Goal: Transaction & Acquisition: Purchase product/service

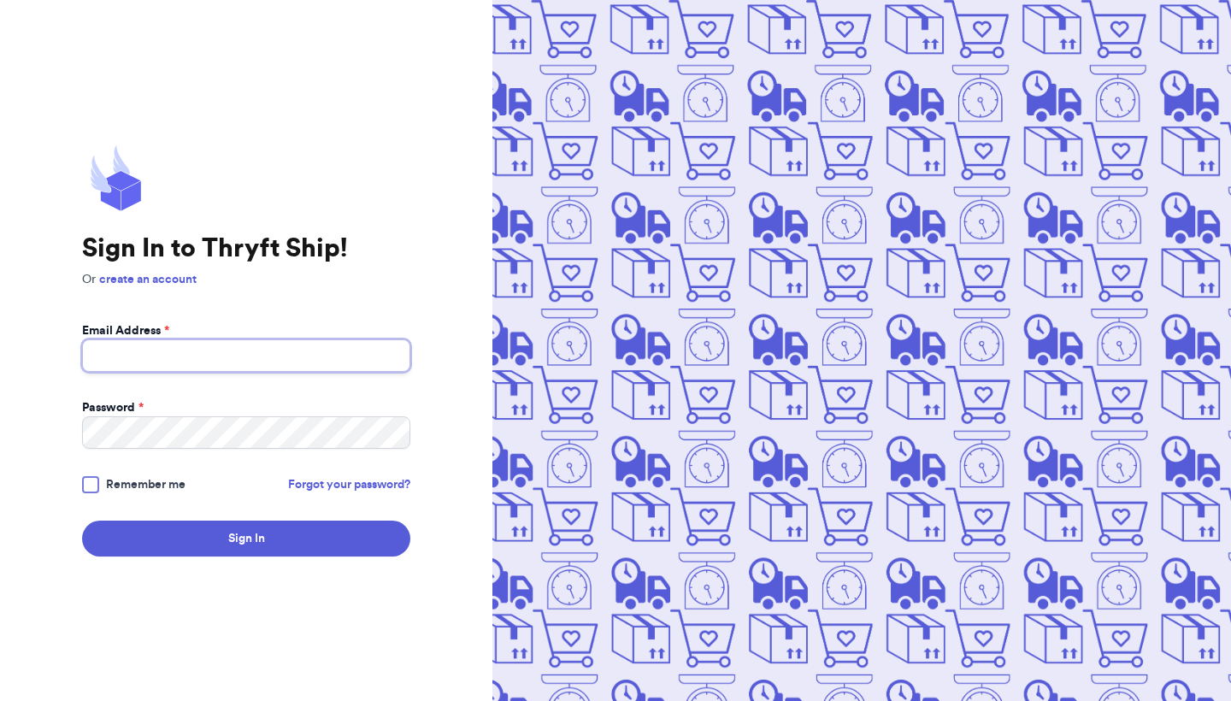
type input "[PERSON_NAME][EMAIL_ADDRESS][DOMAIN_NAME]"
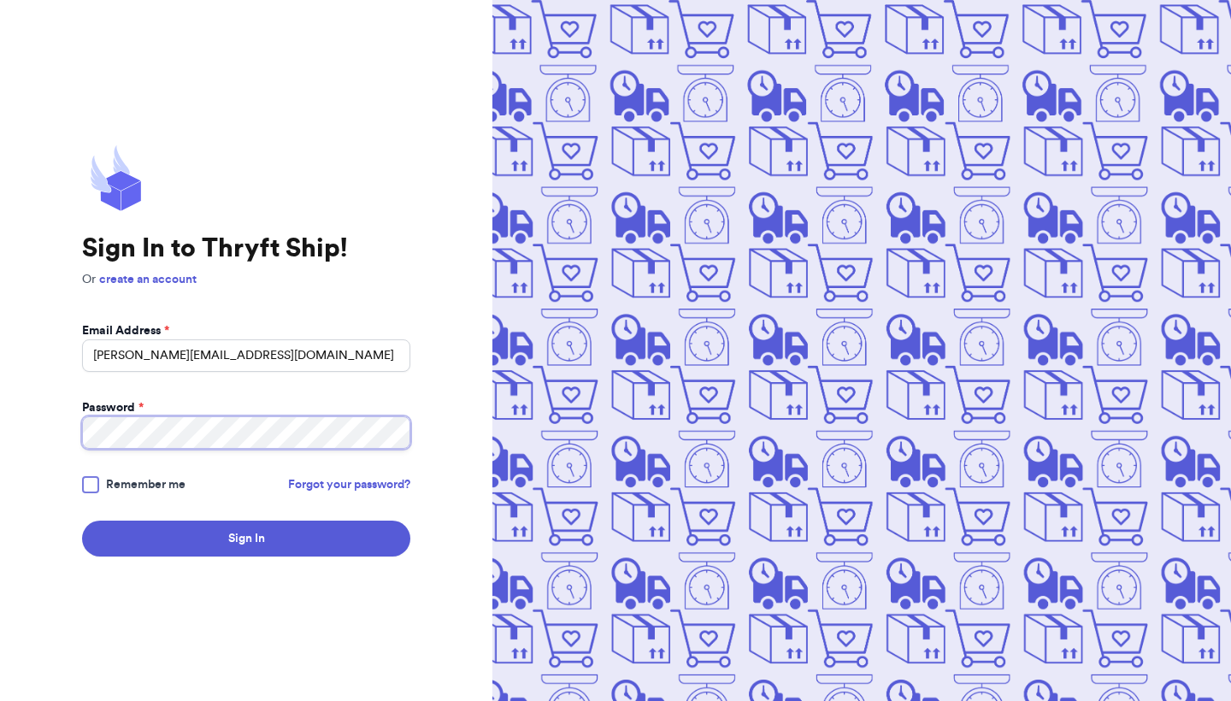
click at [246, 539] on button "Sign In" at bounding box center [246, 539] width 328 height 36
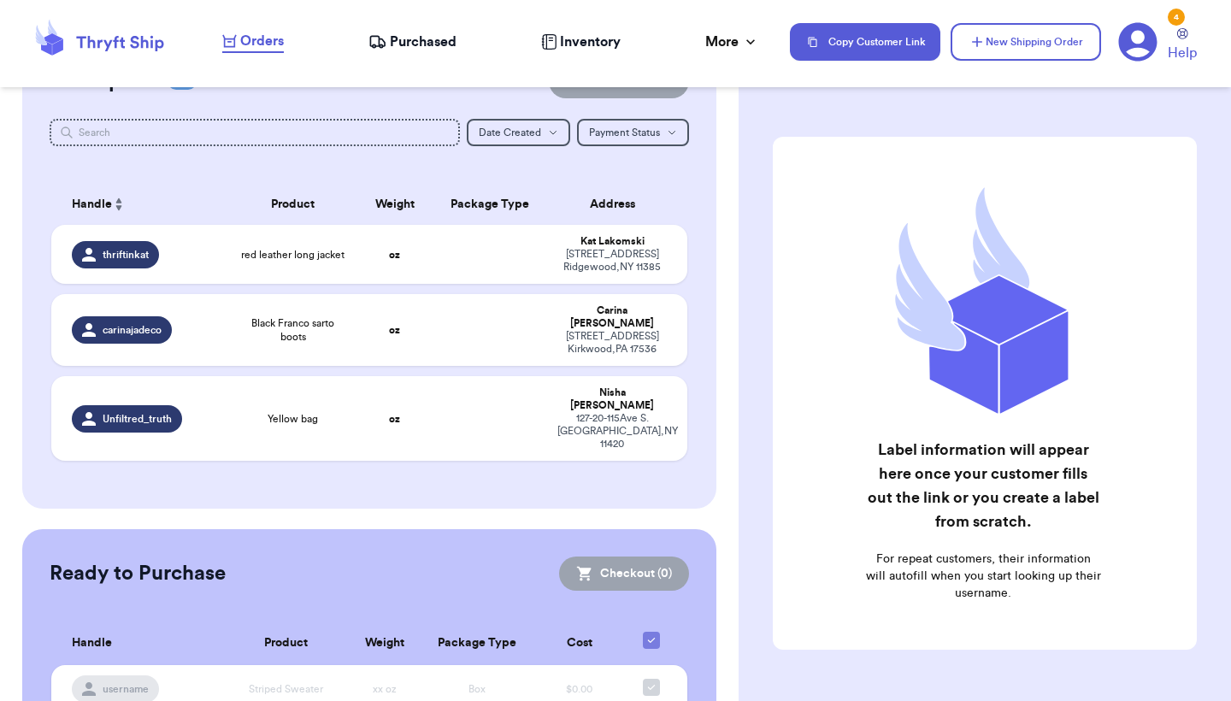
scroll to position [192, 0]
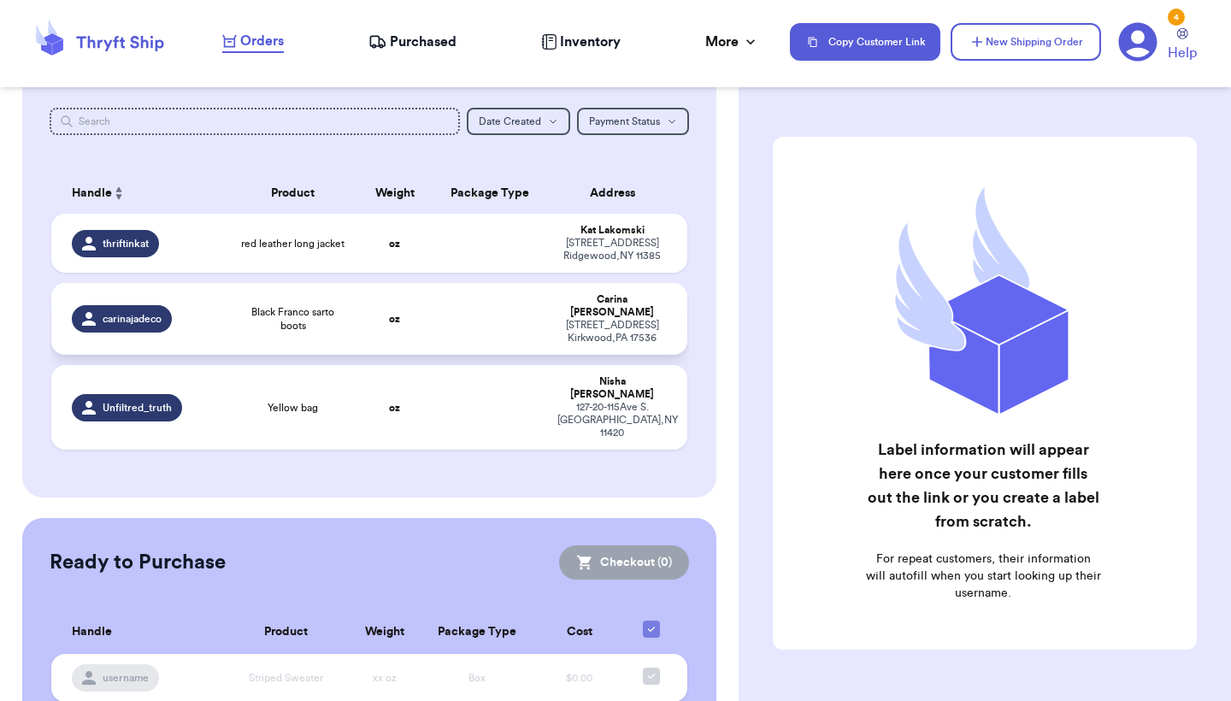
click at [315, 338] on td "Black Franco sarto boots" at bounding box center [292, 319] width 127 height 72
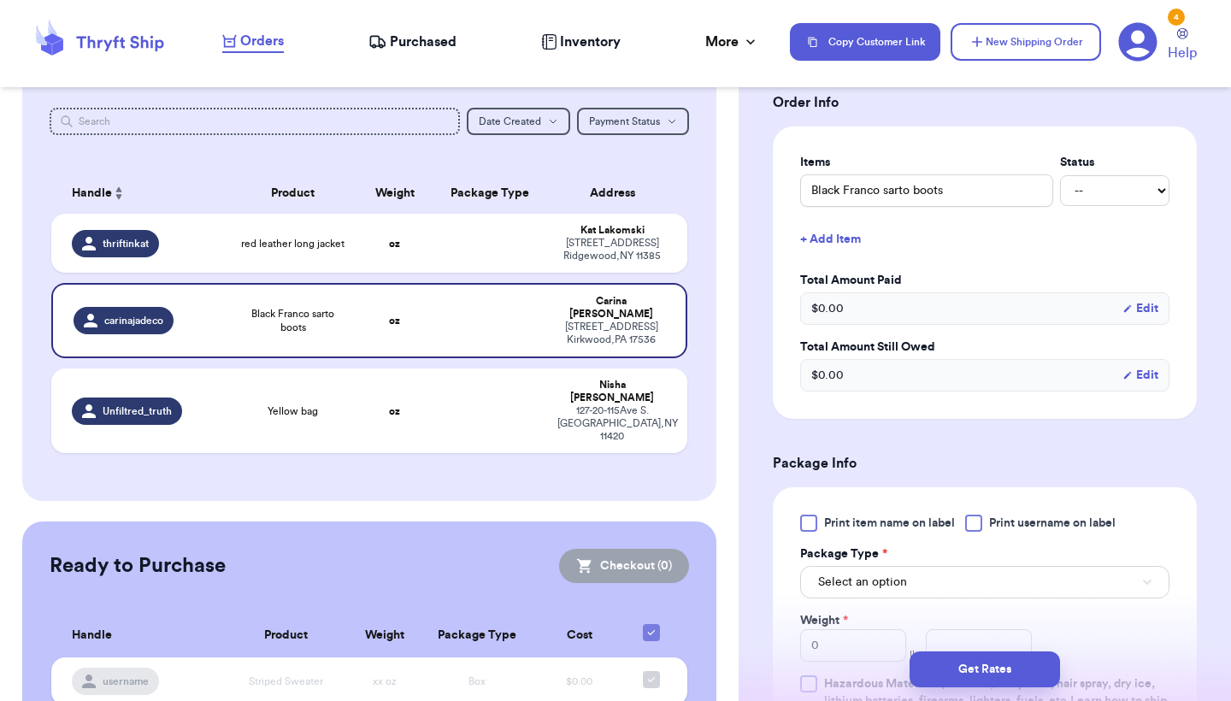
scroll to position [391, 0]
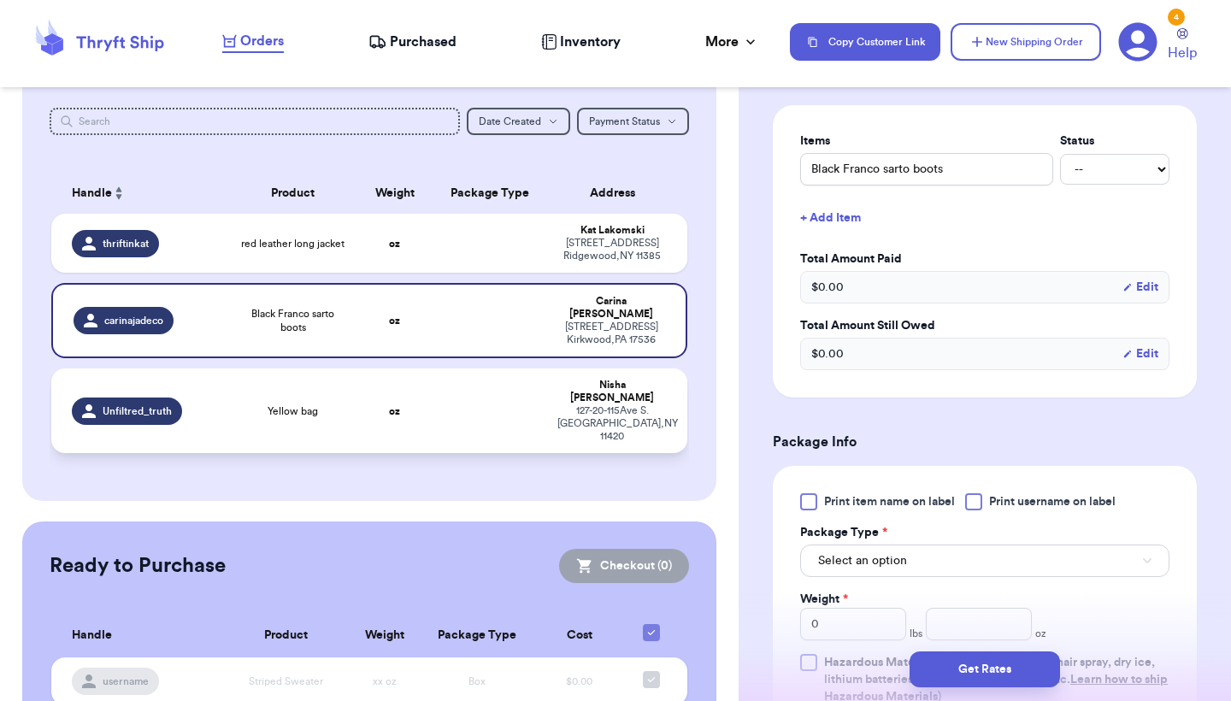
click at [469, 382] on td at bounding box center [490, 411] width 115 height 85
type input "Yellow bag"
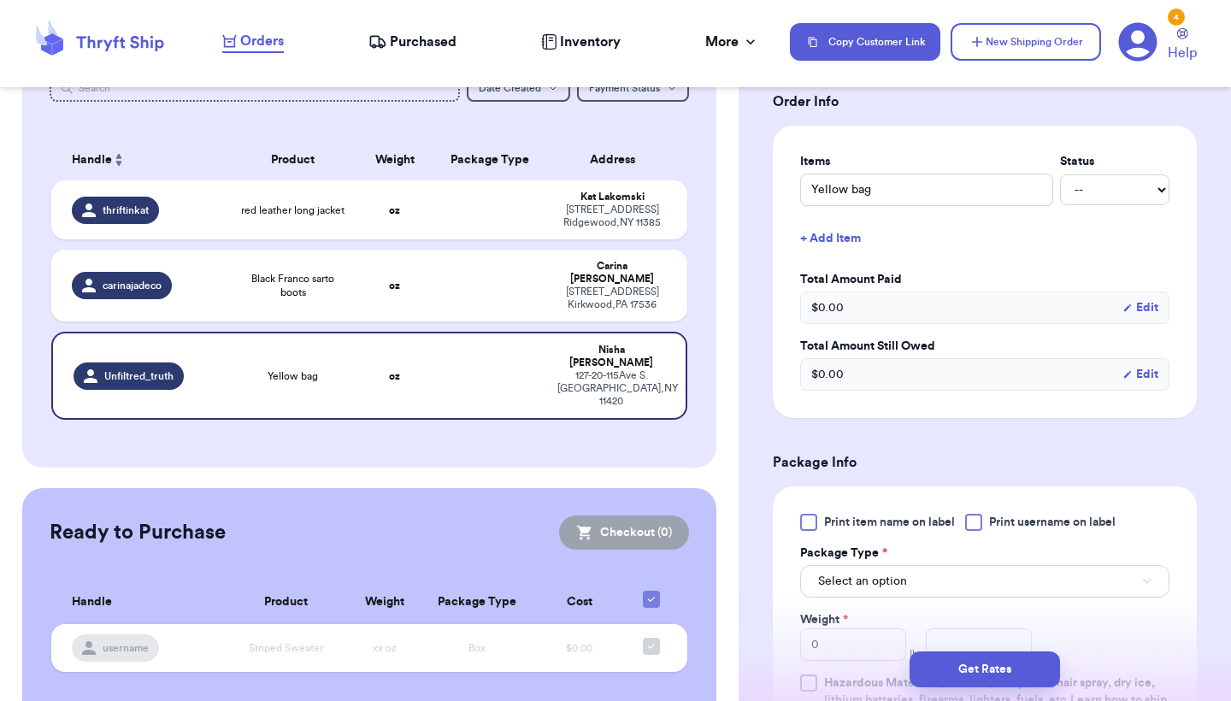
scroll to position [647, 0]
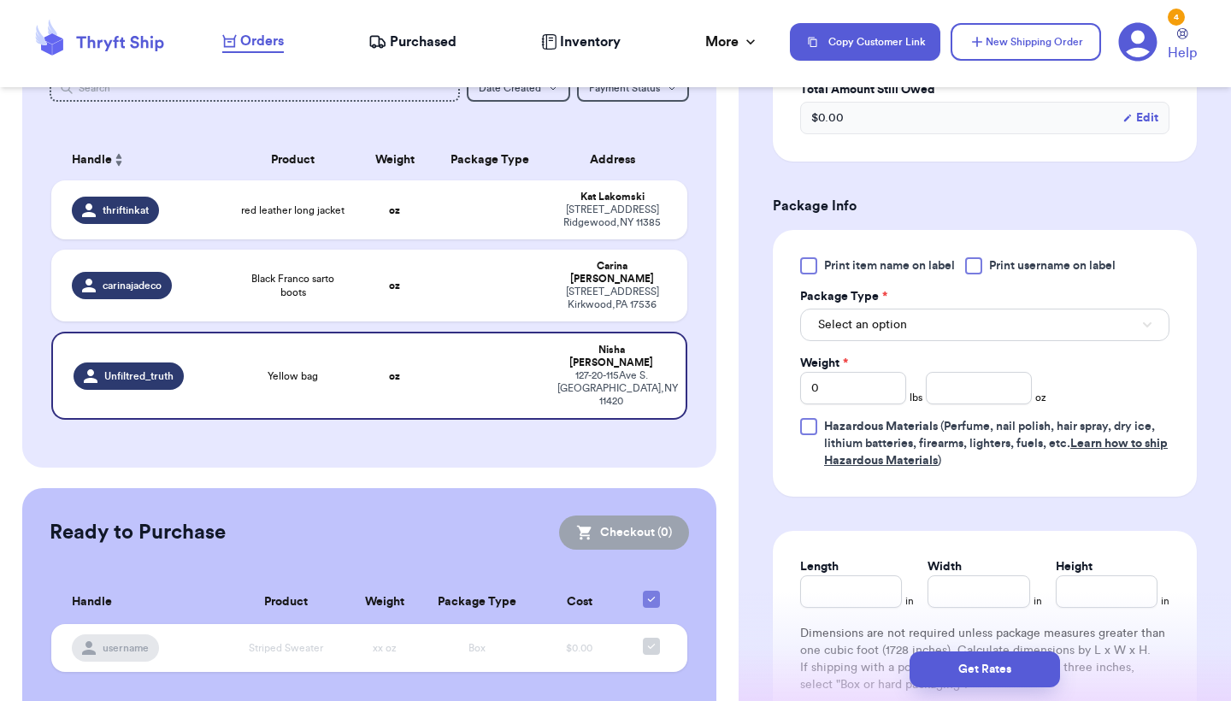
click at [948, 310] on button "Select an option" at bounding box center [984, 325] width 369 height 32
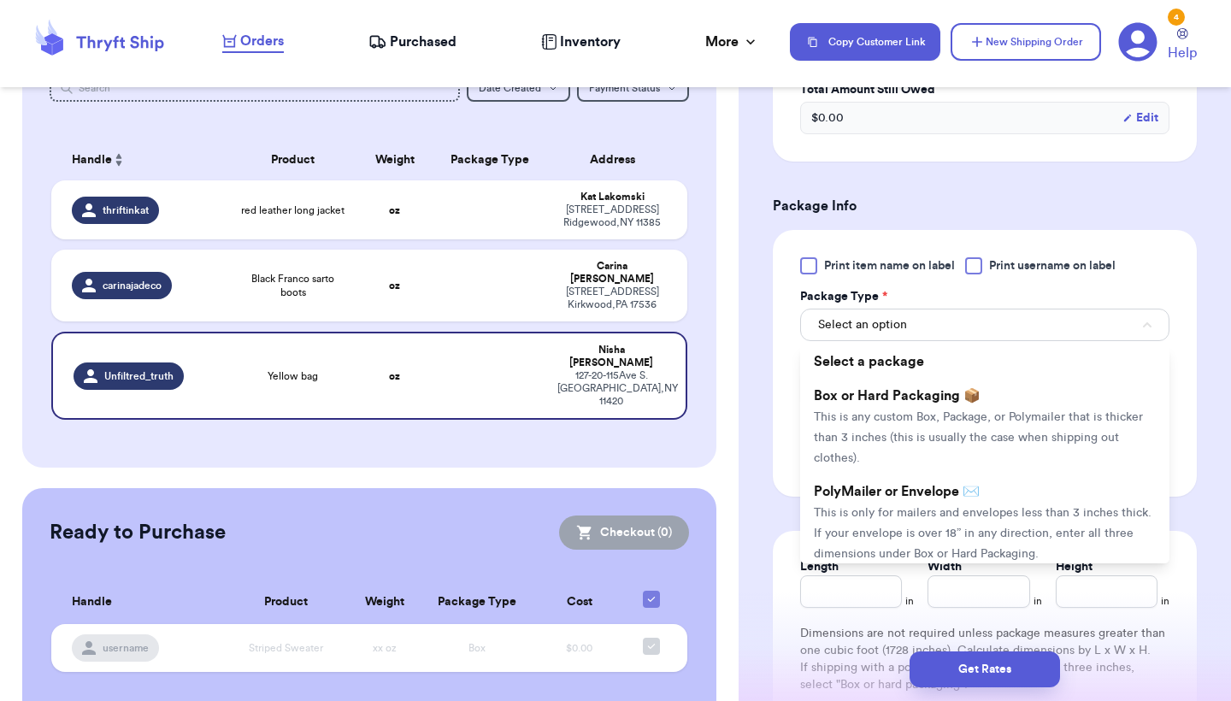
click at [921, 507] on span "This is only for mailers and envelopes less than 3 inches thick. If your envelo…" at bounding box center [983, 533] width 338 height 53
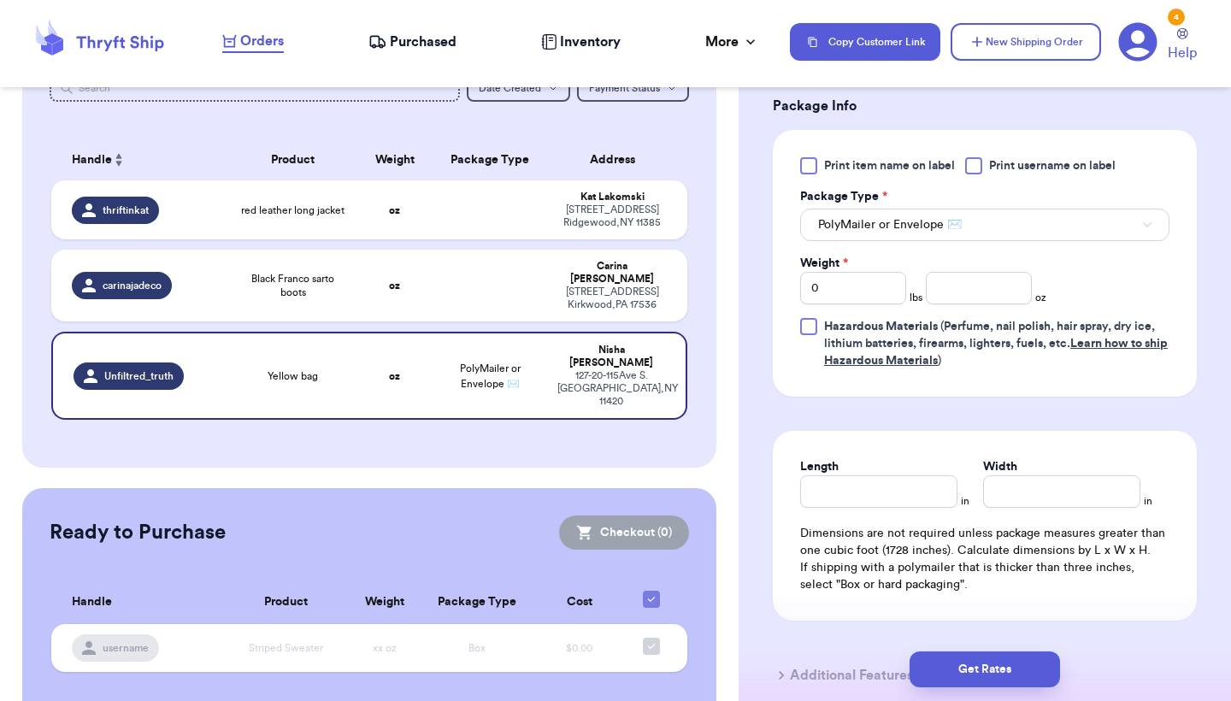
scroll to position [760, 0]
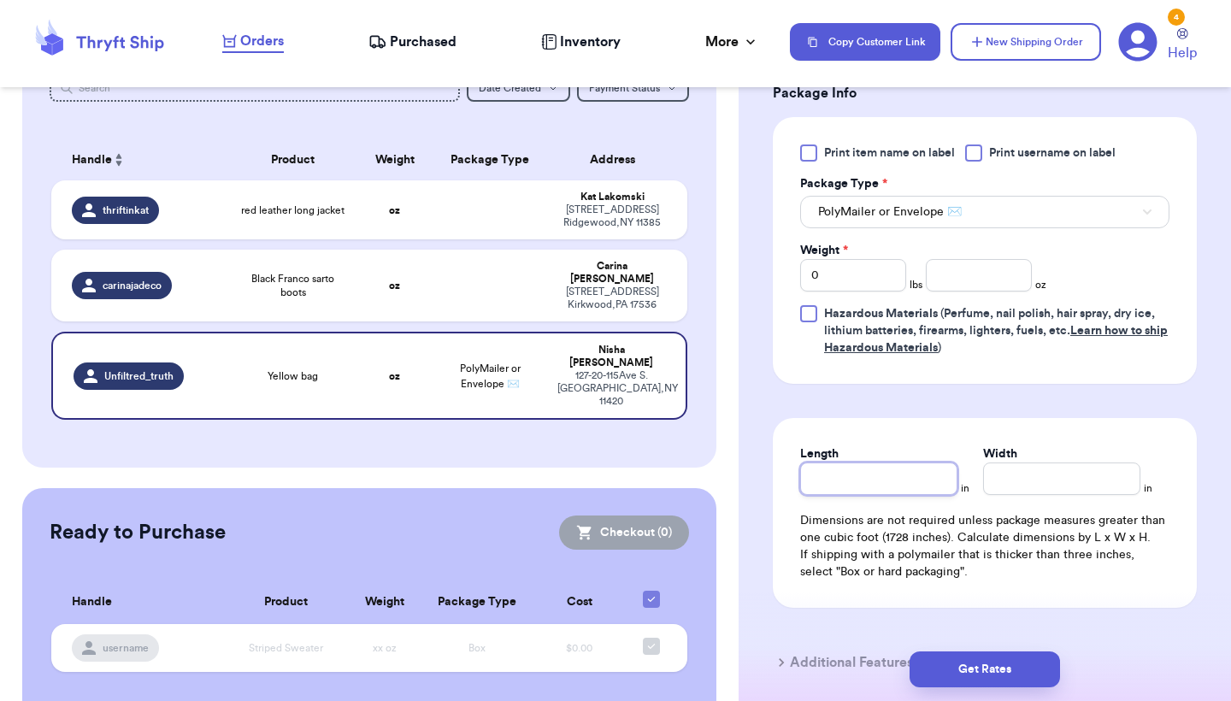
click at [844, 463] on input "Length" at bounding box center [878, 479] width 157 height 32
type input "1"
type input "14"
type input "1"
type input "11"
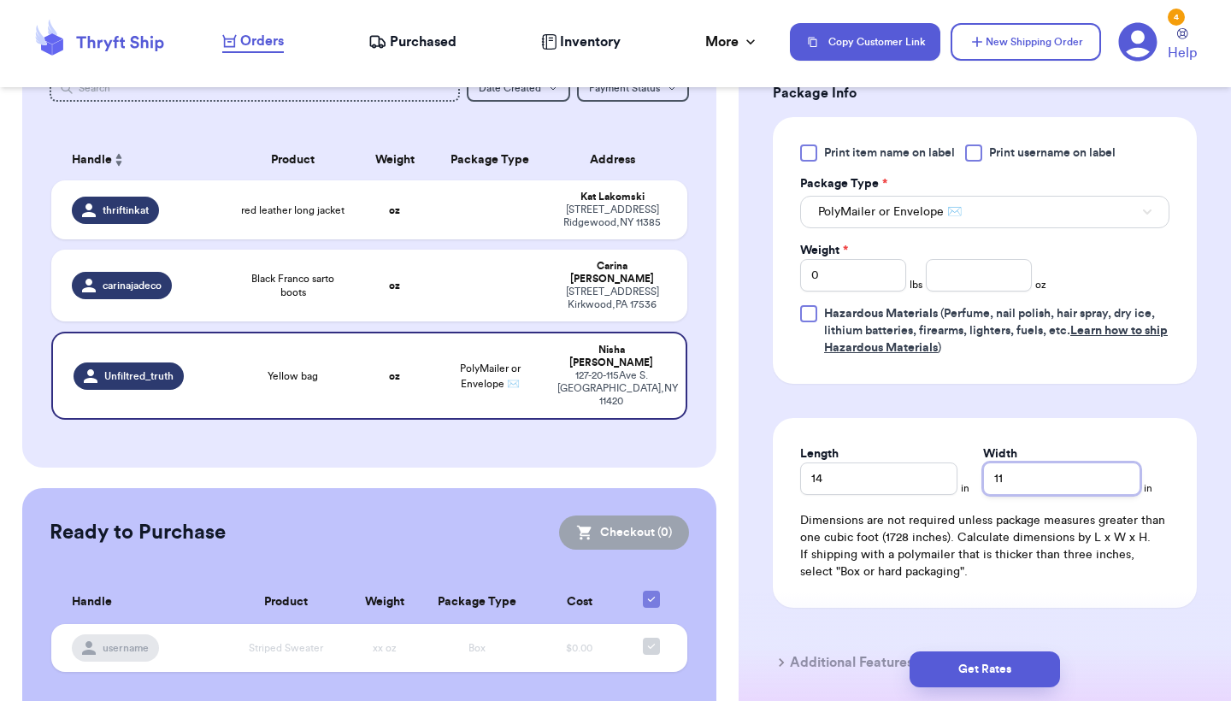
type input "11"
click at [873, 265] on input "0" at bounding box center [853, 275] width 106 height 32
click at [1011, 259] on input "number" at bounding box center [979, 275] width 106 height 32
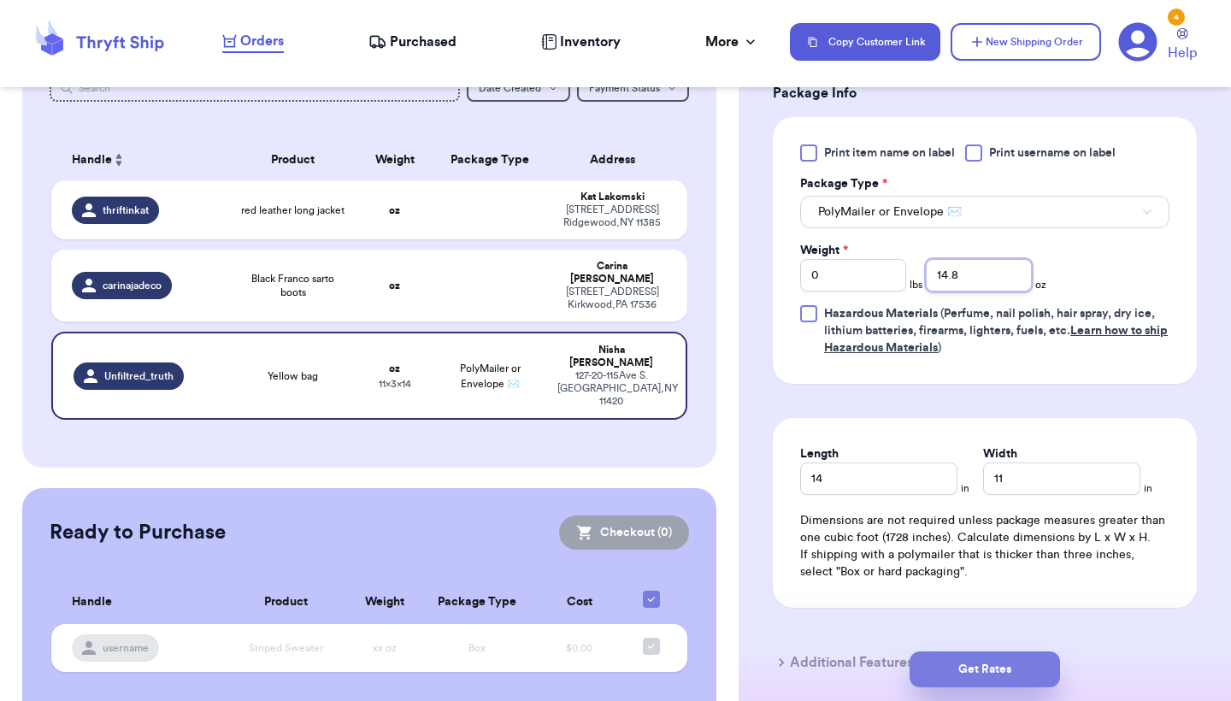
type input "14.8"
click at [1030, 657] on button "Get Rates" at bounding box center [985, 670] width 150 height 36
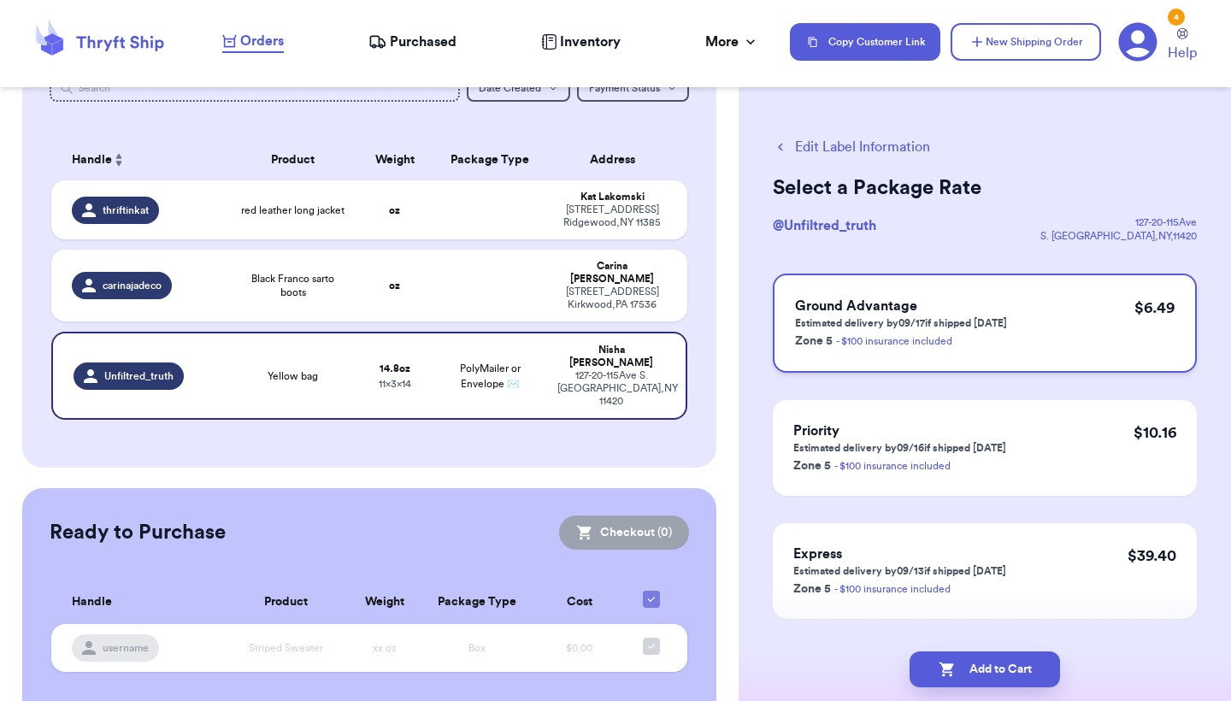
click at [976, 331] on p "Zone 5 - $100 insurance included" at bounding box center [901, 340] width 212 height 21
click at [969, 658] on button "Add to Cart" at bounding box center [985, 670] width 150 height 36
checkbox input "true"
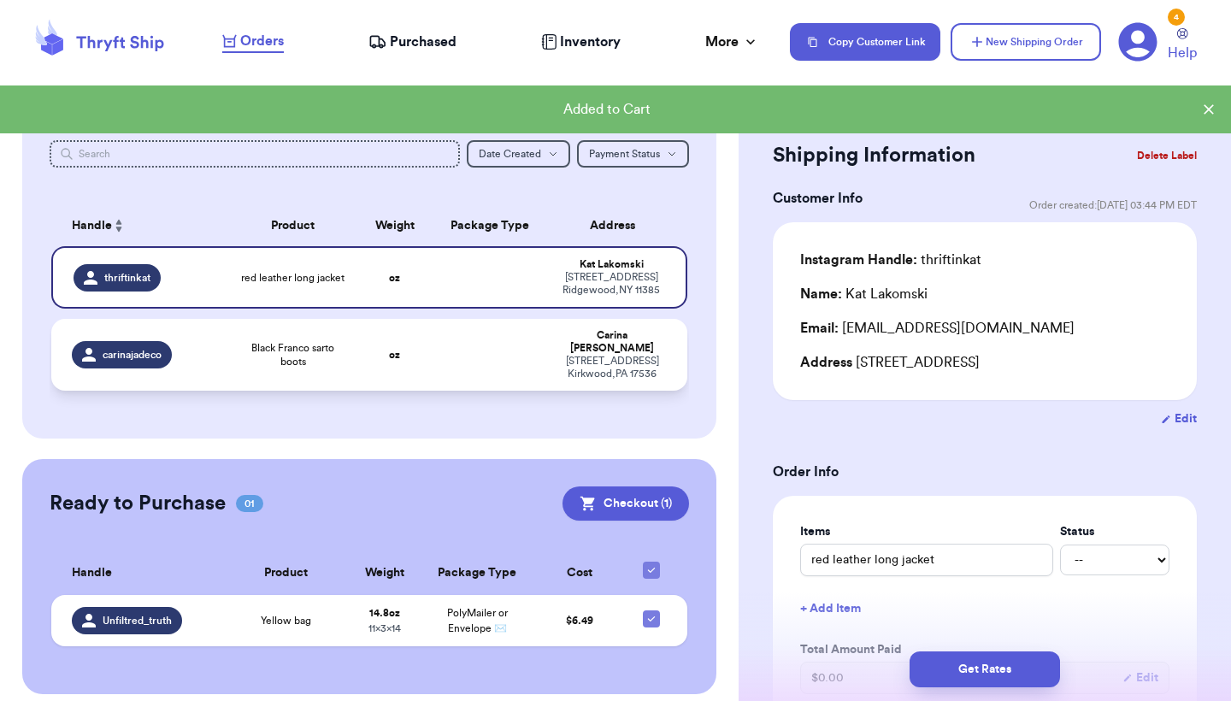
click at [523, 361] on td at bounding box center [490, 355] width 115 height 72
type input "Black Franco sarto boots"
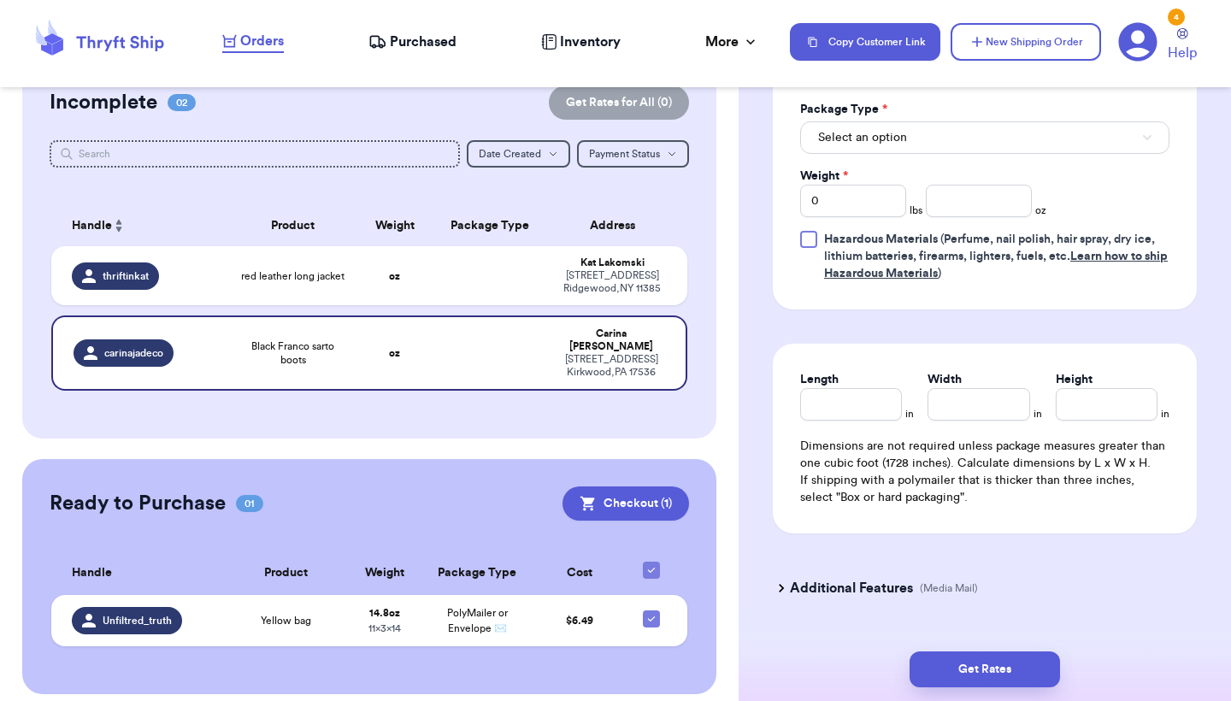
scroll to position [811, 0]
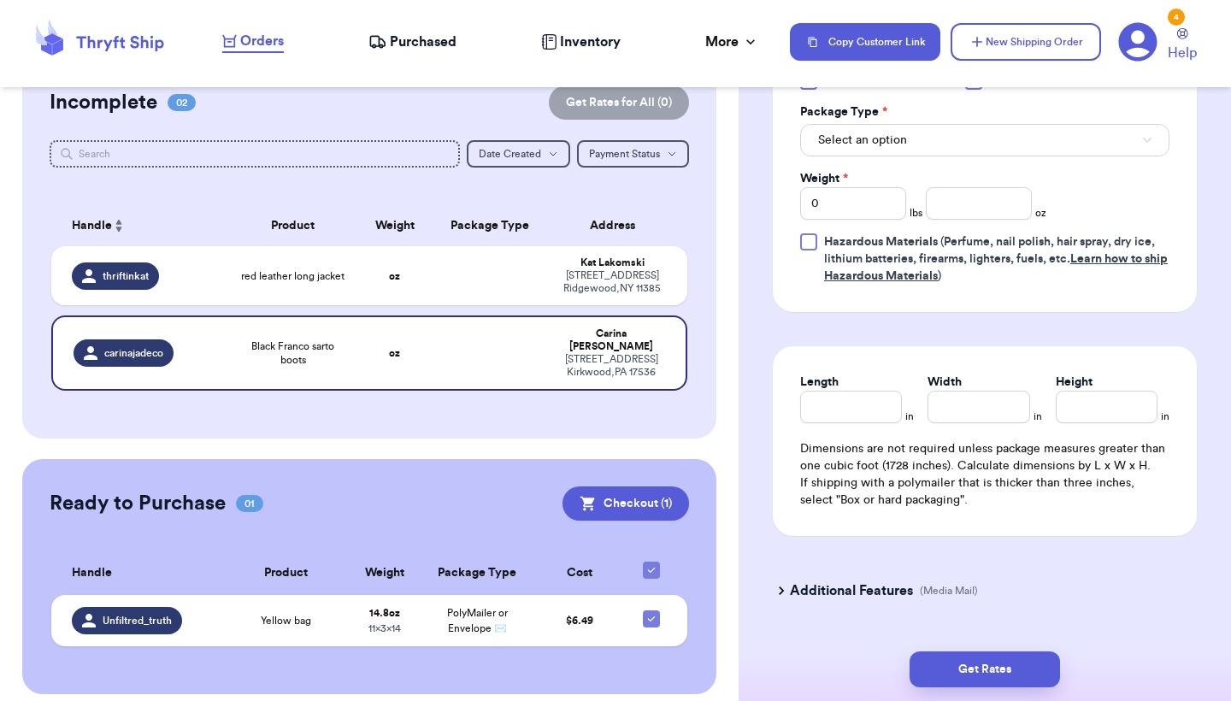
click at [1015, 164] on div "Print item name on label Print username on label Package Type * Select an optio…" at bounding box center [984, 179] width 369 height 212
click at [1023, 150] on button "Select an option" at bounding box center [984, 140] width 369 height 32
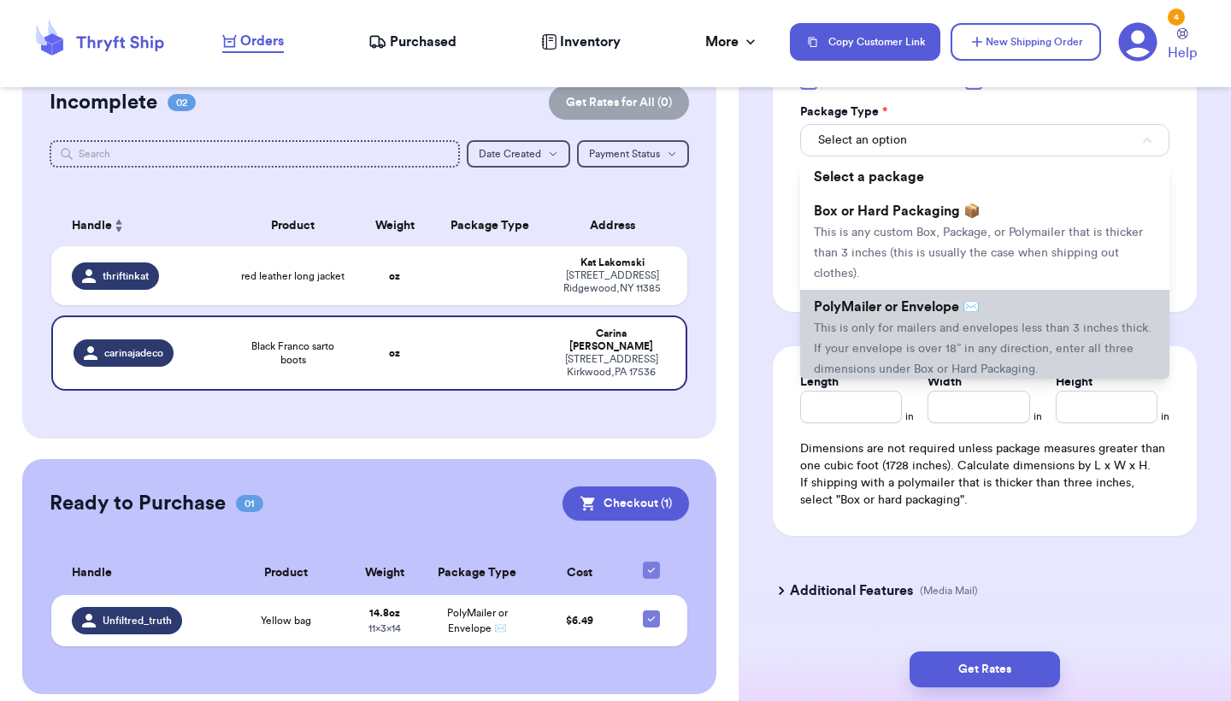
click at [912, 343] on li "PolyMailer or Envelope ✉️ This is only for mailers and envelopes less than 3 in…" at bounding box center [984, 338] width 369 height 96
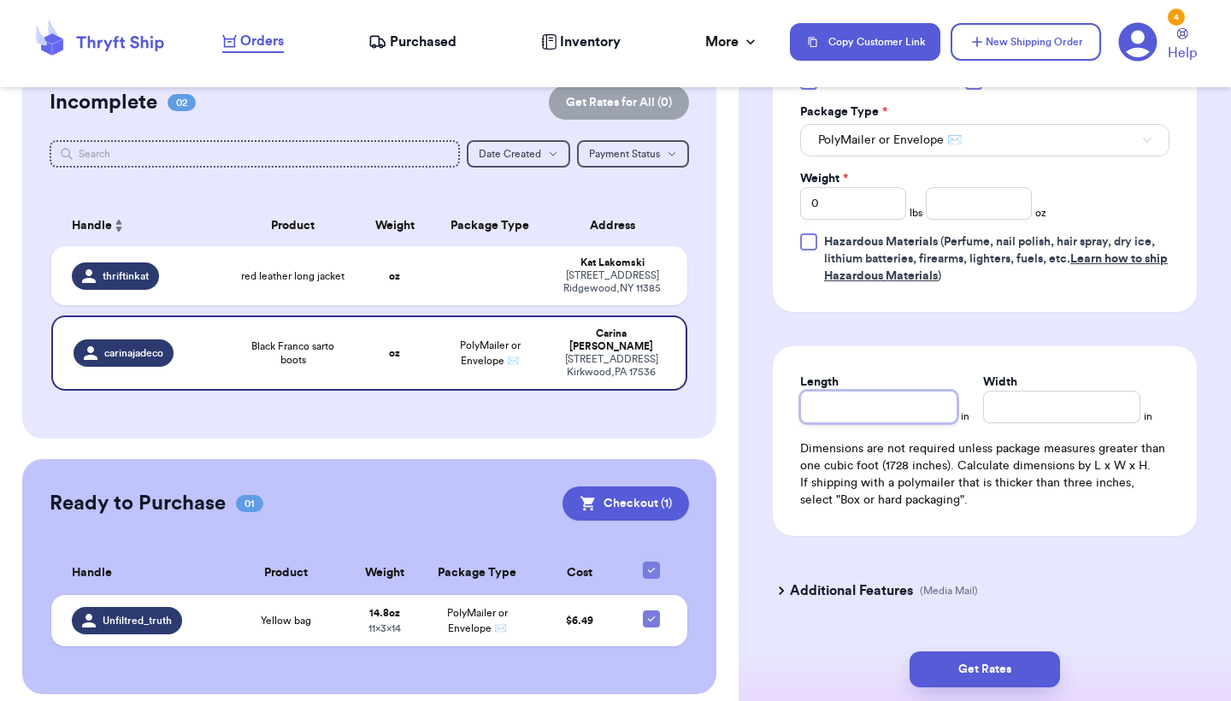
click at [852, 405] on input "Length" at bounding box center [878, 407] width 157 height 32
type input "1"
type input "13"
type input "13.5"
type input "1"
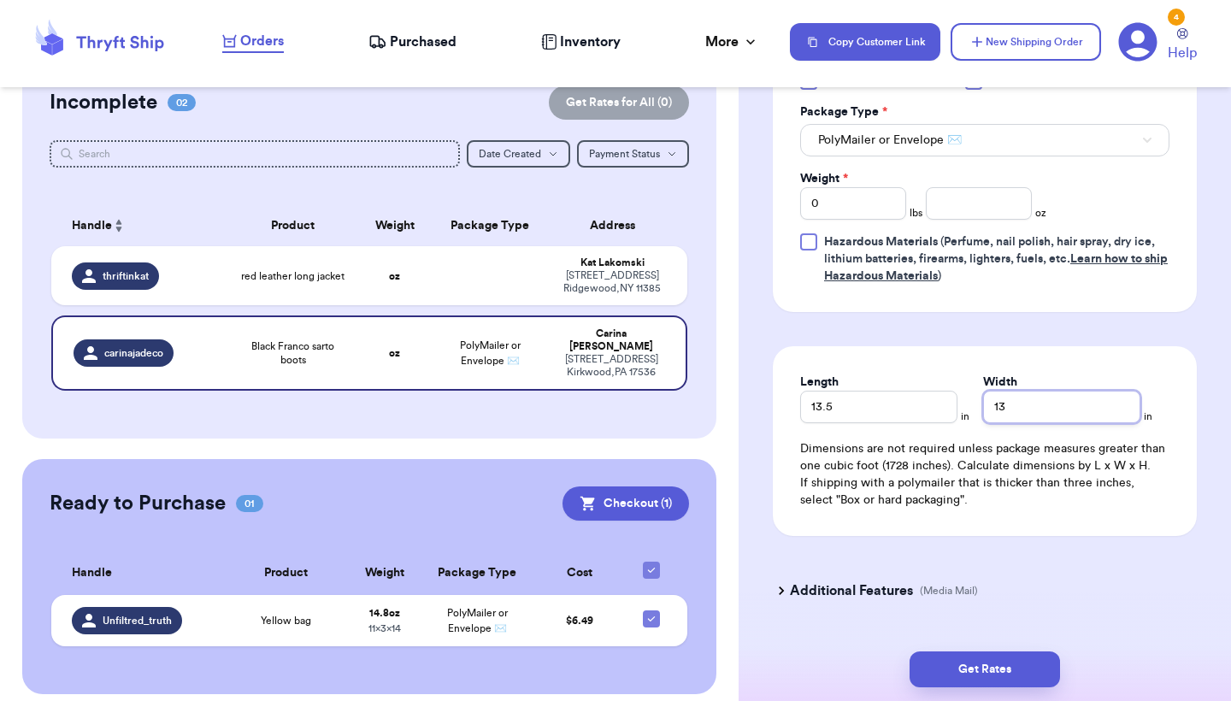
type input "13"
click at [854, 209] on input "0" at bounding box center [853, 203] width 106 height 32
type input "2"
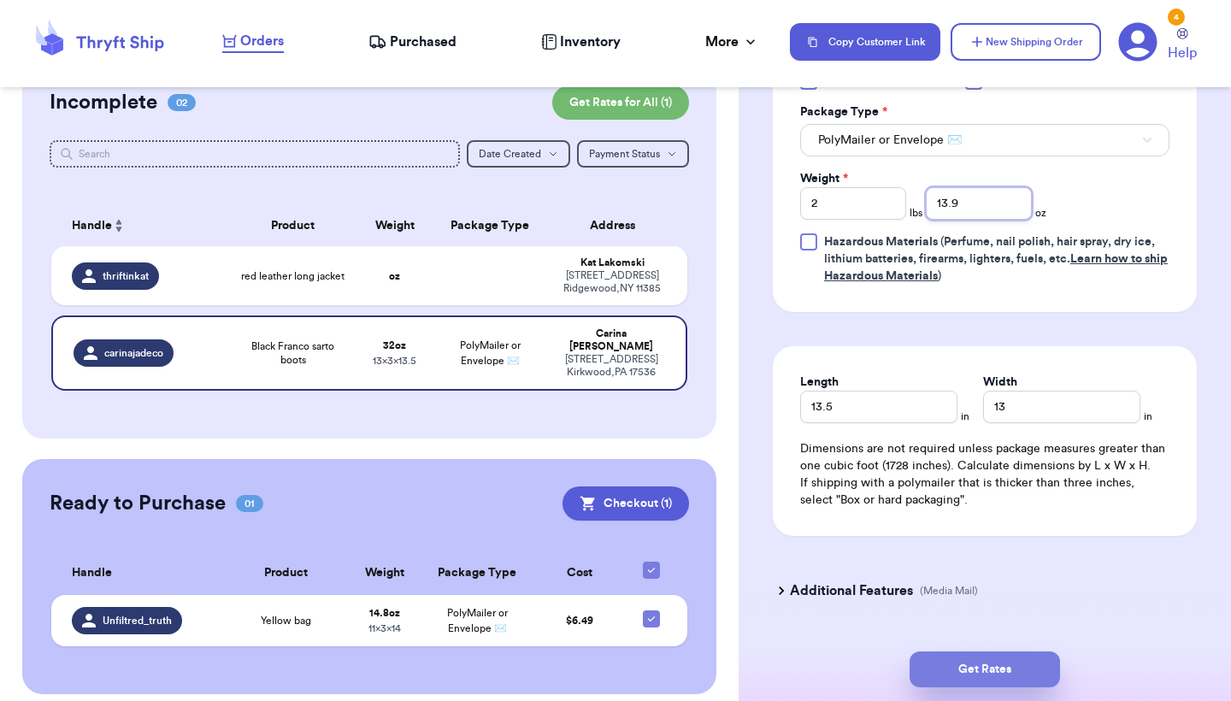
type input "13.9"
click at [983, 667] on button "Get Rates" at bounding box center [985, 670] width 150 height 36
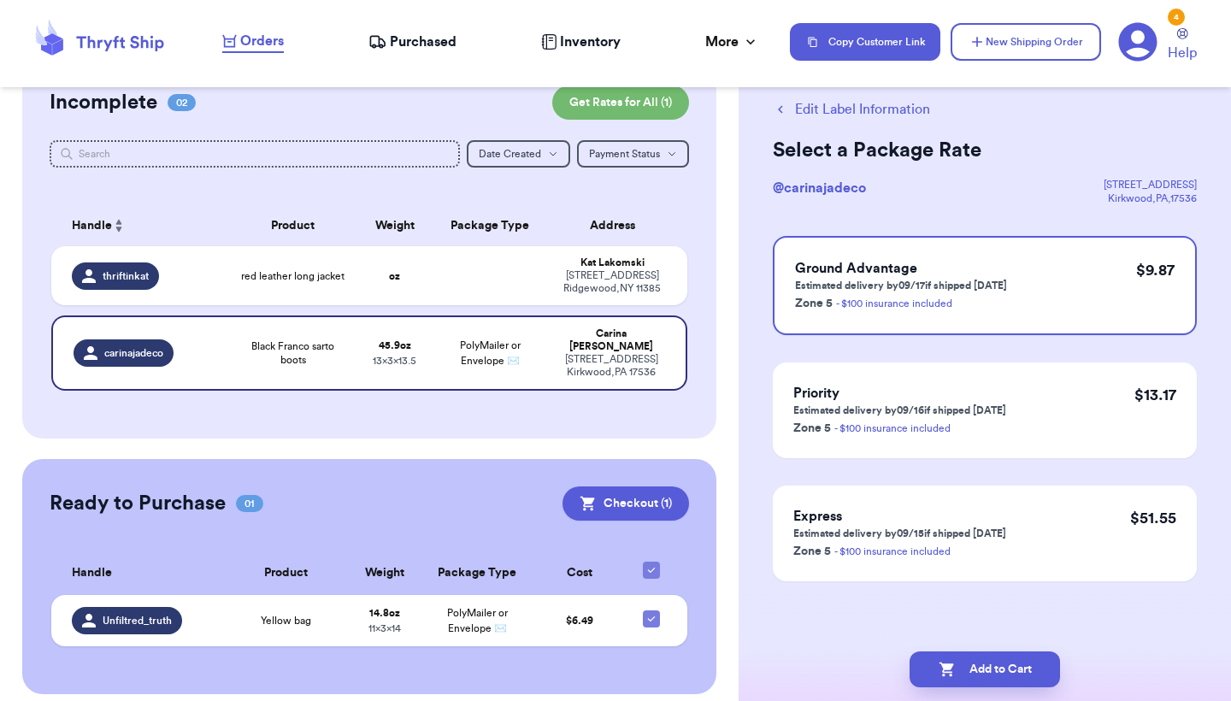
scroll to position [0, 0]
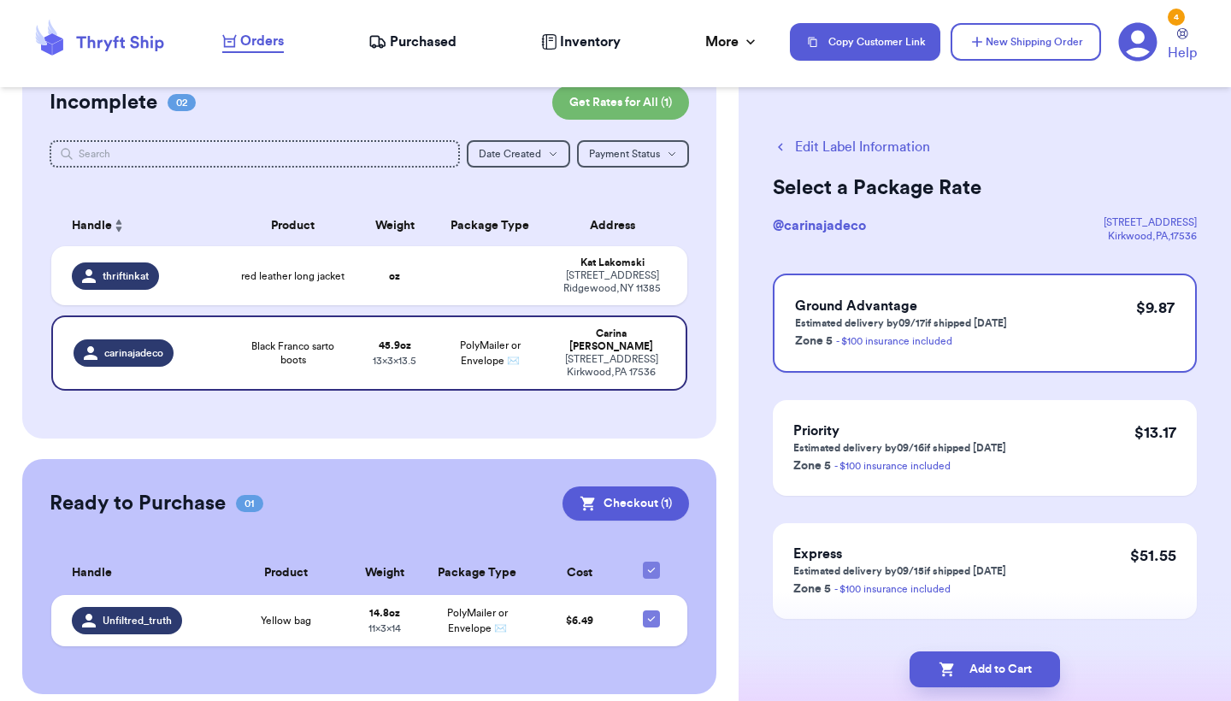
click at [1047, 272] on div "Select a Package Rate @ carinajadeco 245 FARMDALE RD Kirkwood , PA , 17536 Grou…" at bounding box center [985, 396] width 424 height 445
click at [1001, 675] on button "Add to Cart" at bounding box center [985, 670] width 150 height 36
checkbox input "true"
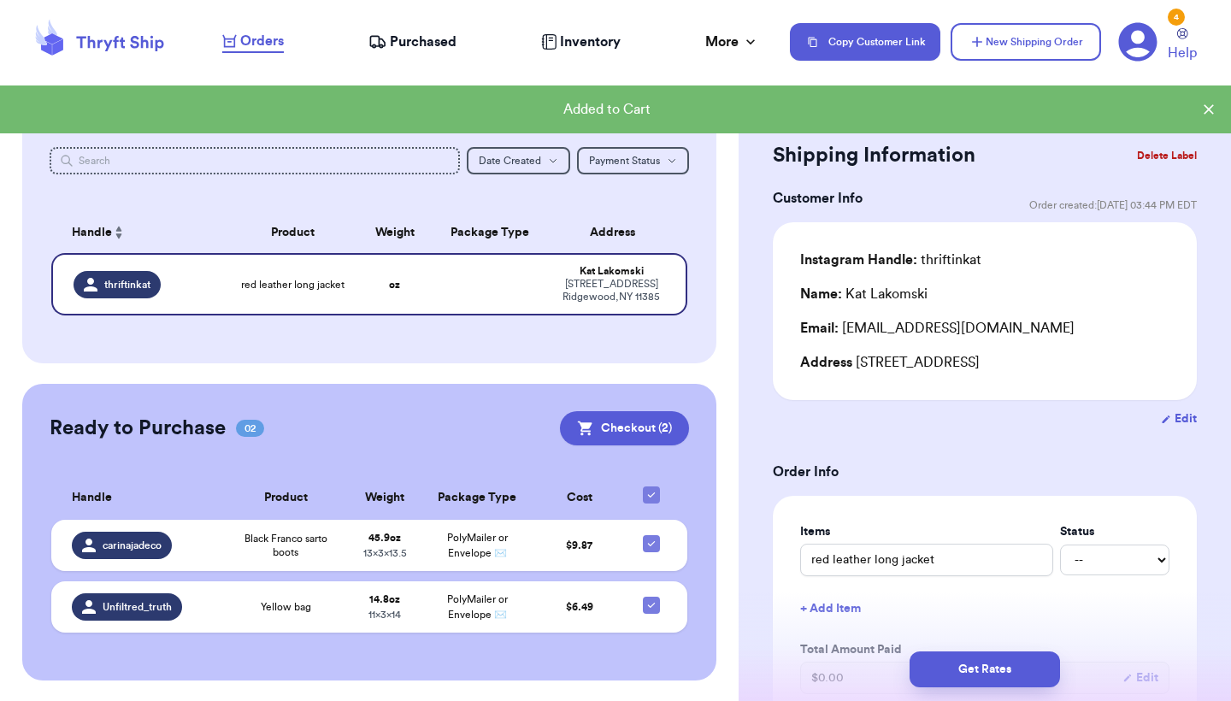
scroll to position [151, 0]
click at [603, 416] on button "Checkout ( 2 )" at bounding box center [624, 429] width 129 height 34
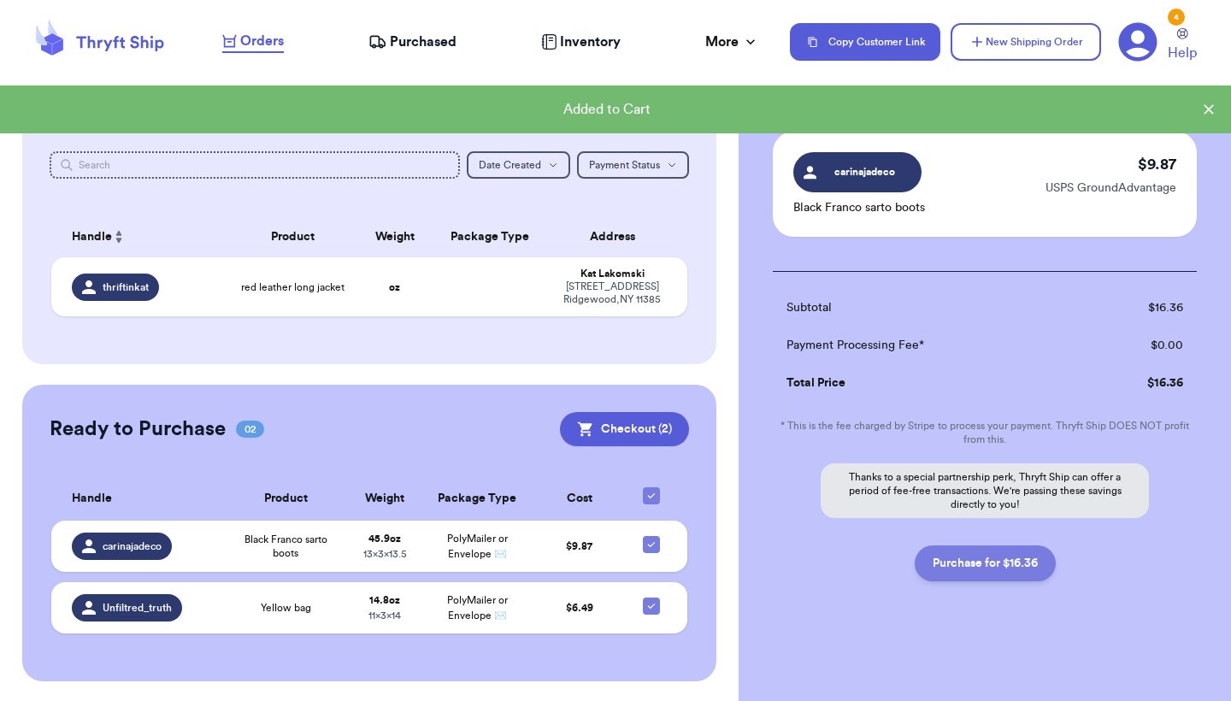
scroll to position [199, 0]
click at [946, 572] on button "Purchase for $16.36" at bounding box center [985, 563] width 141 height 36
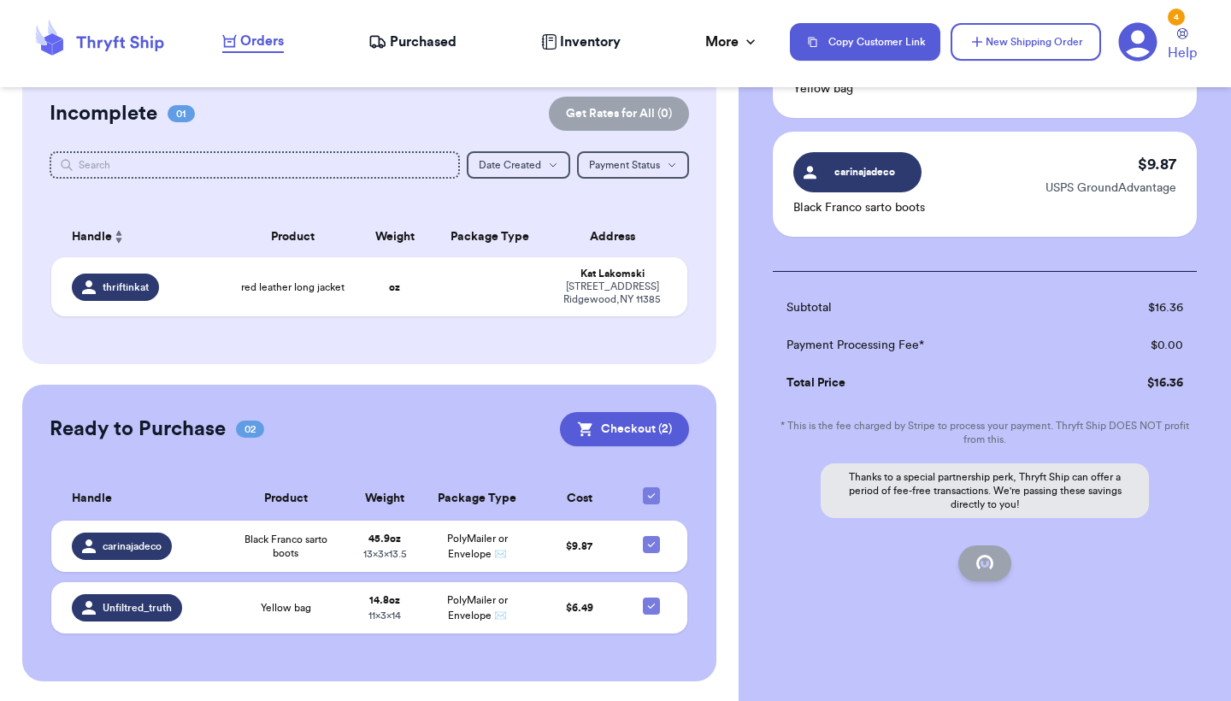
checkbox input "false"
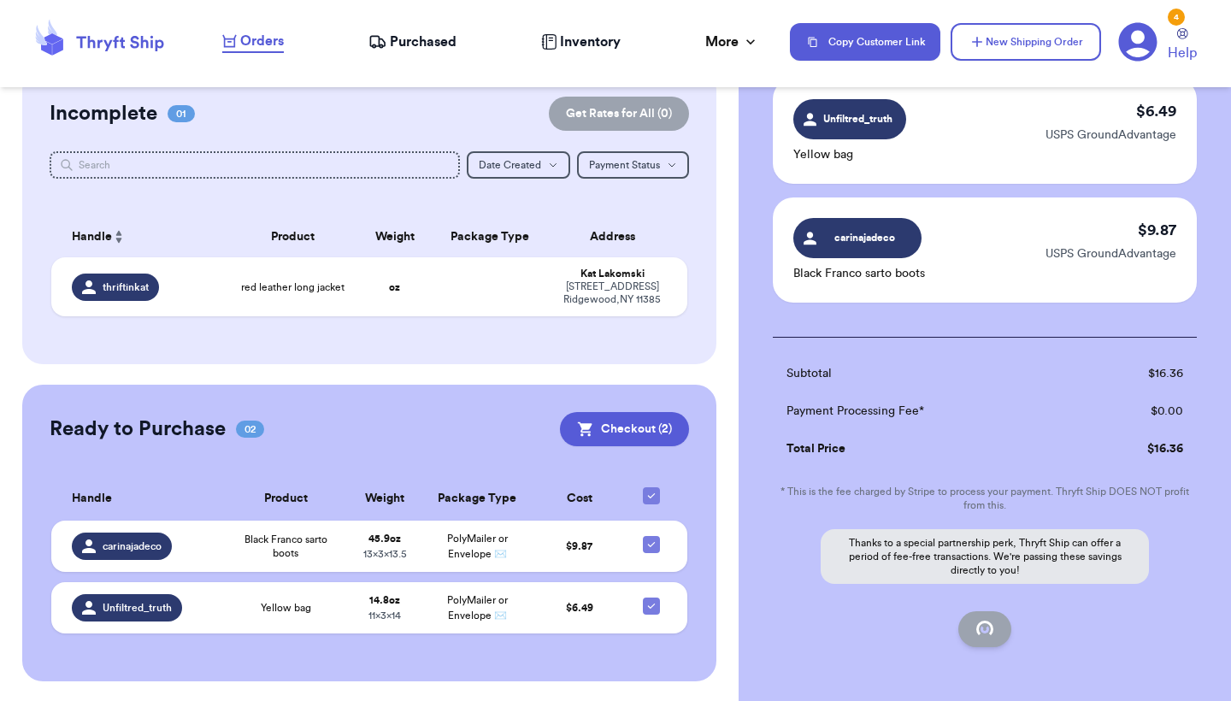
checkbox input "true"
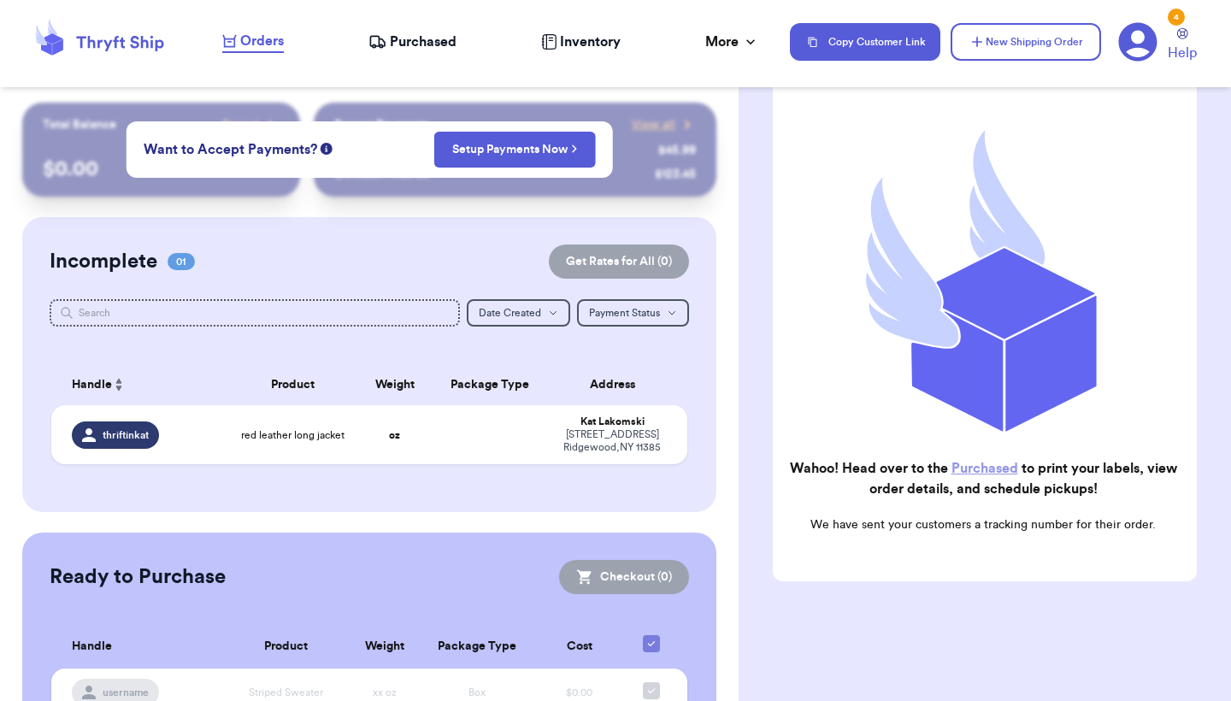
scroll to position [0, 0]
click at [433, 41] on span "Purchased" at bounding box center [423, 42] width 67 height 21
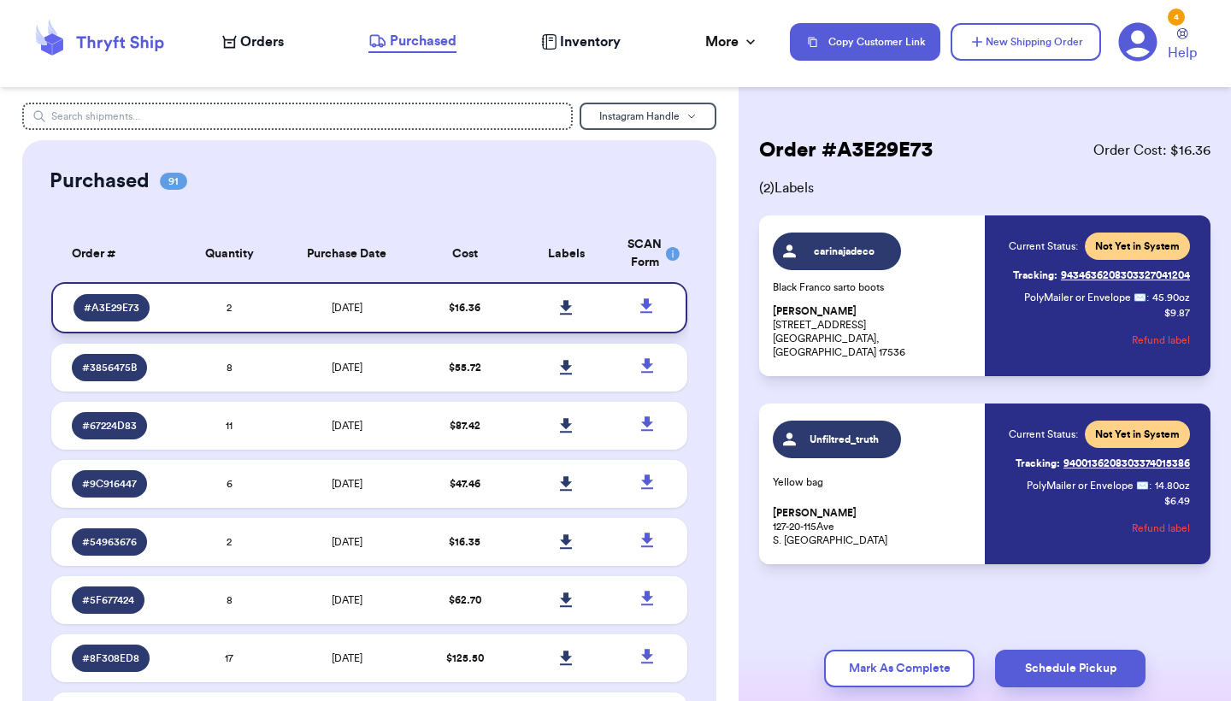
click at [569, 315] on icon at bounding box center [566, 307] width 12 height 15
